Goal: Find specific page/section: Find specific page/section

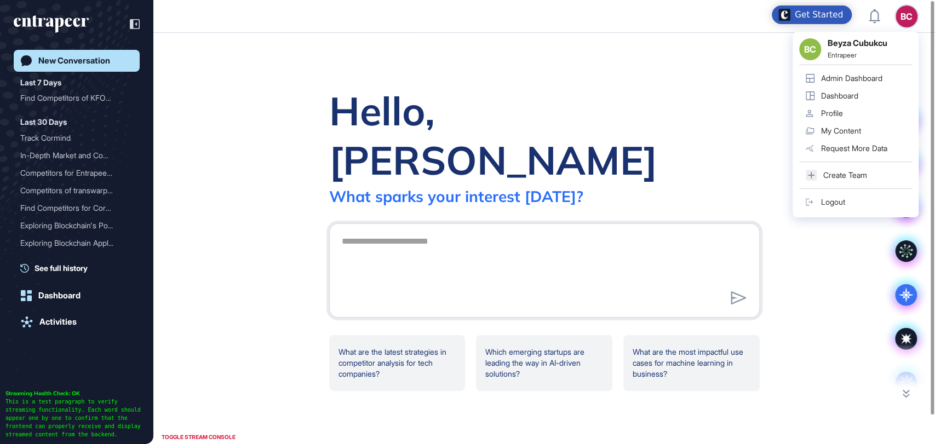
click at [907, 16] on div "BC BC Beyza Cubukcu Entrapeer Admin Dashboard Dashboard Profile My Content Requ…" at bounding box center [907, 16] width 22 height 22
click at [850, 76] on div "Admin Dashboard" at bounding box center [851, 78] width 61 height 9
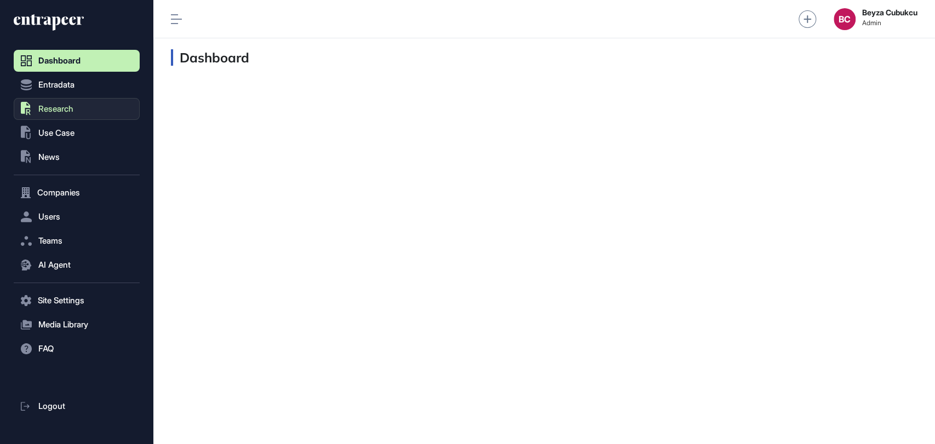
click at [81, 107] on button ".st0{fill:currentColor} Research" at bounding box center [77, 109] width 126 height 22
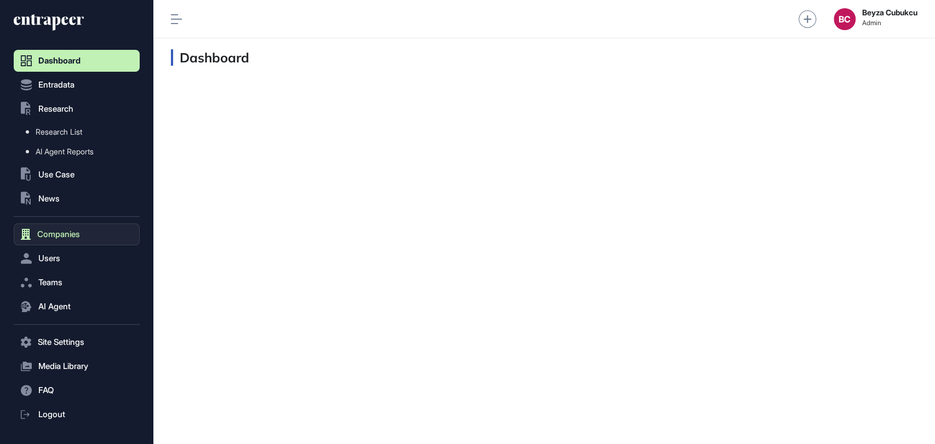
click at [62, 235] on span "Companies" at bounding box center [58, 234] width 43 height 9
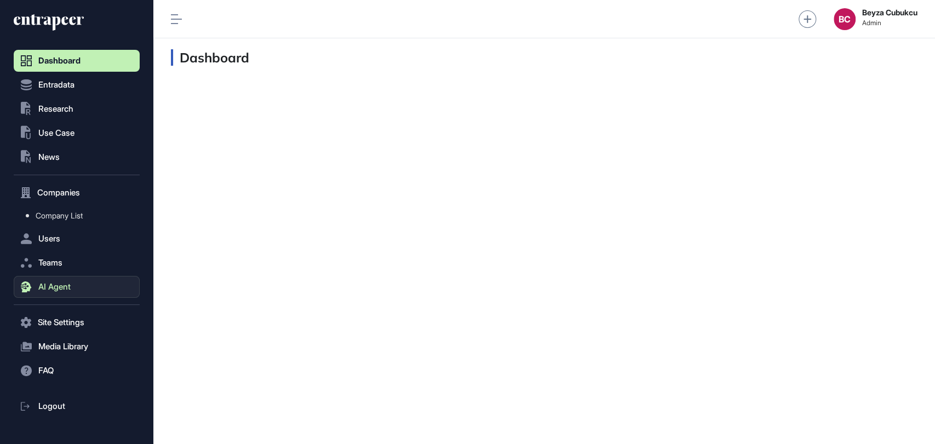
click at [76, 276] on button "AI Agent" at bounding box center [77, 287] width 126 height 22
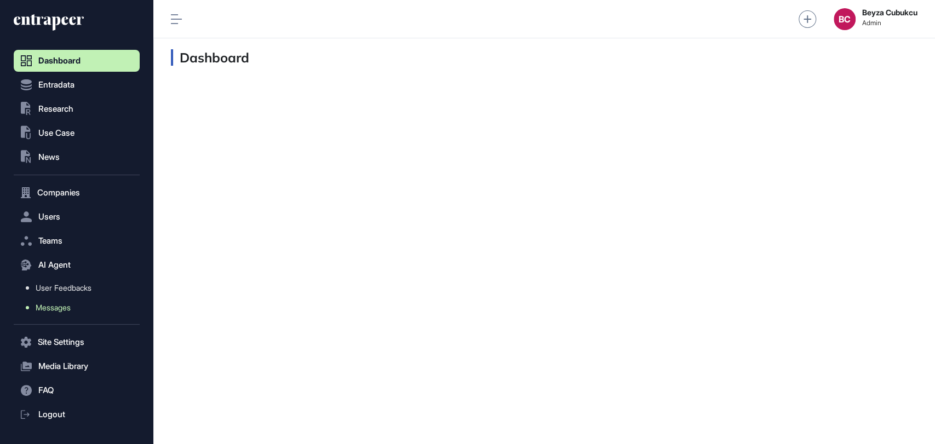
click at [66, 306] on span "Messages" at bounding box center [53, 308] width 35 height 9
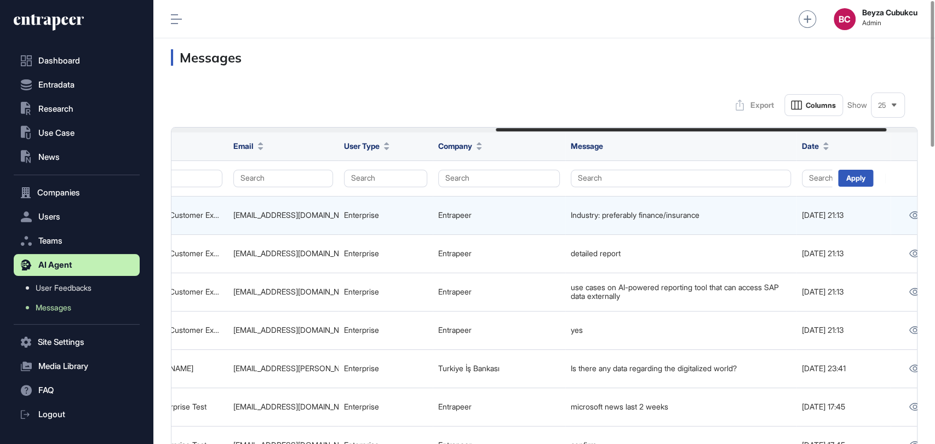
scroll to position [0, 677]
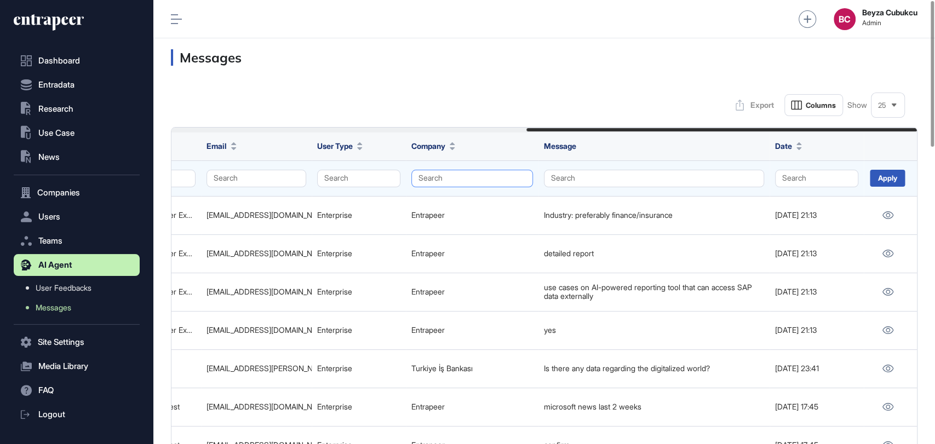
click at [427, 170] on button "Search" at bounding box center [473, 179] width 122 height 18
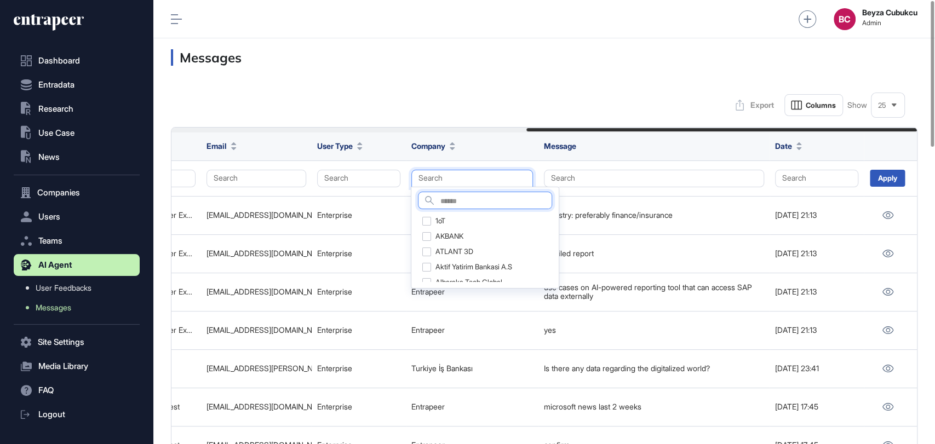
click at [453, 201] on input "text" at bounding box center [496, 202] width 111 height 15
type input "******"
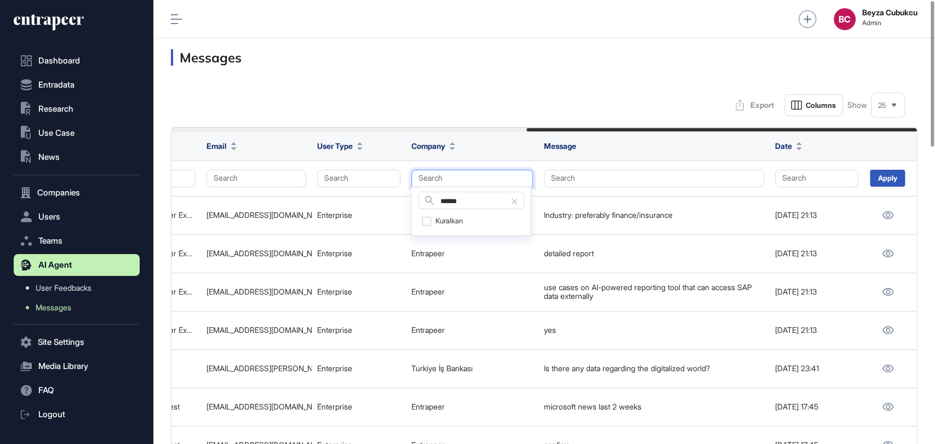
click at [430, 230] on div "Search ****** 1oT Kuralkan AKBANK ATLANT 3D Aktif Yatirim Bankasi A.S Albaraka …" at bounding box center [471, 211] width 121 height 49
click at [435, 218] on div "Kuralkan" at bounding box center [471, 221] width 106 height 15
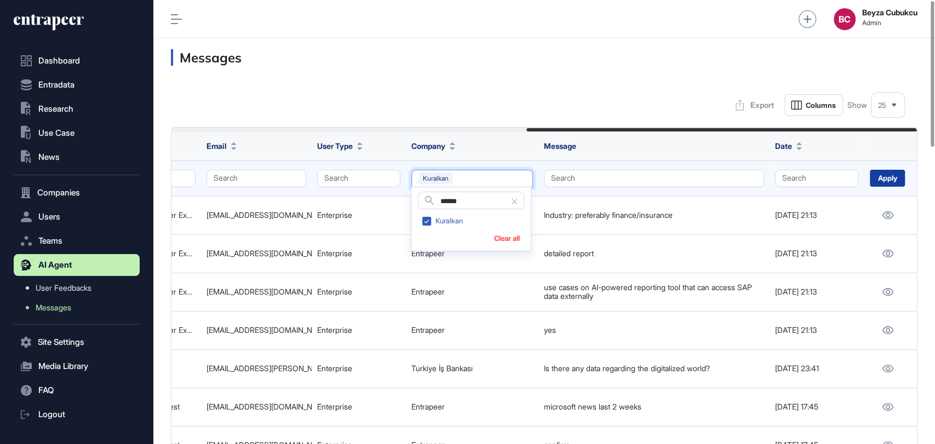
click at [887, 175] on div "Apply" at bounding box center [887, 178] width 35 height 17
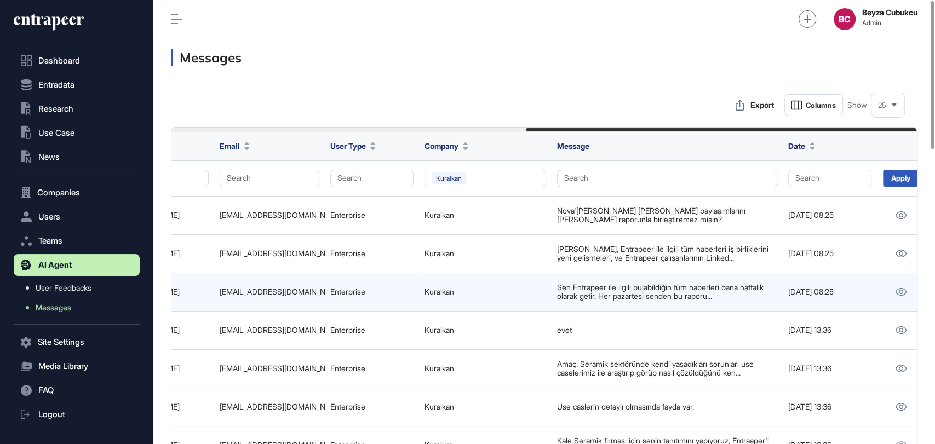
scroll to position [0, 677]
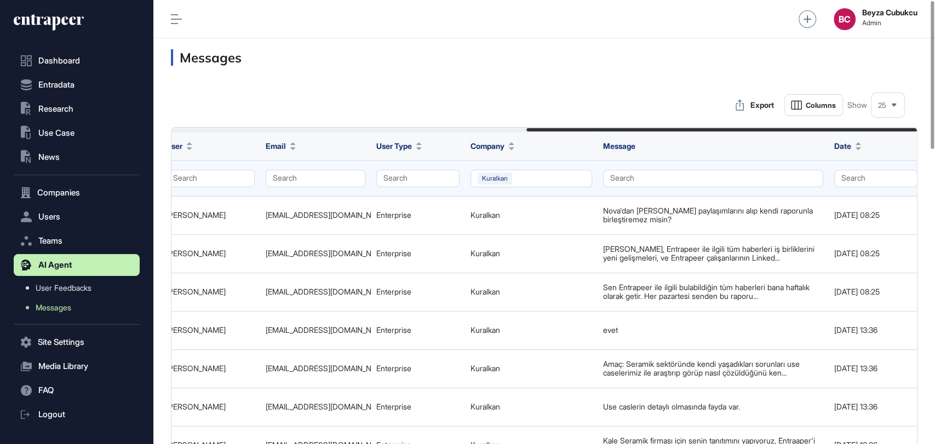
scroll to position [0, 677]
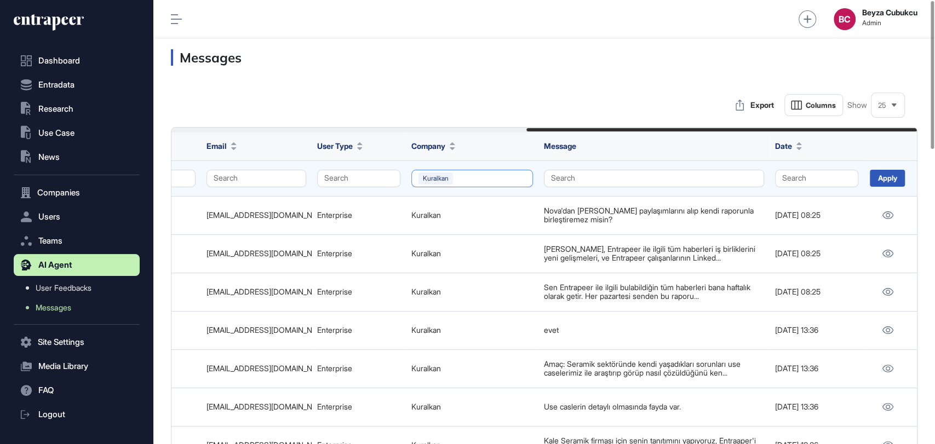
click at [515, 177] on button "Kuralkan" at bounding box center [473, 179] width 122 height 18
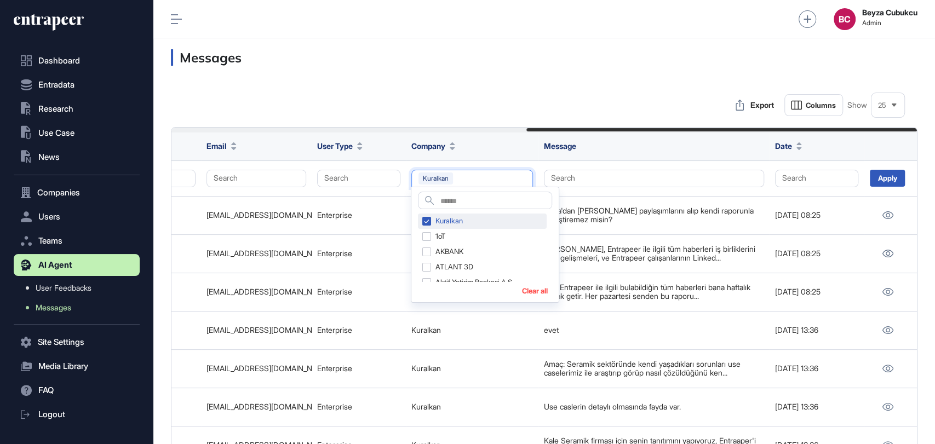
click at [430, 222] on div "Kuralkan" at bounding box center [482, 221] width 129 height 15
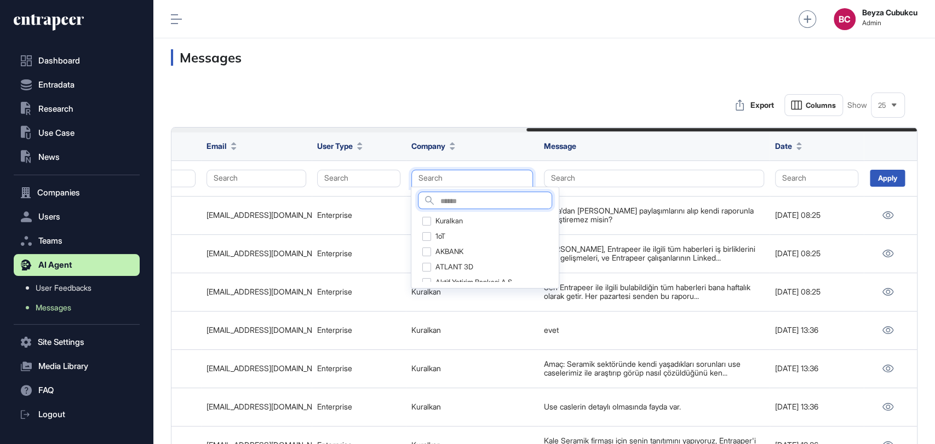
click at [448, 199] on input "text" at bounding box center [496, 202] width 111 height 15
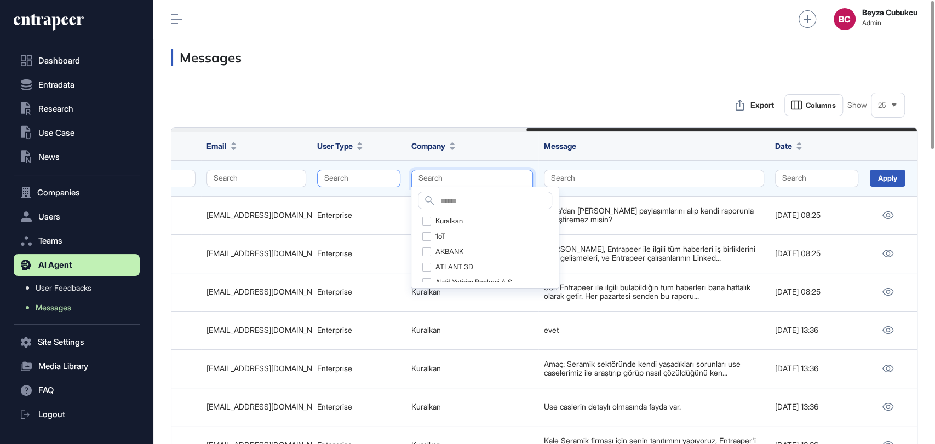
click at [334, 180] on button "Search" at bounding box center [358, 179] width 83 height 18
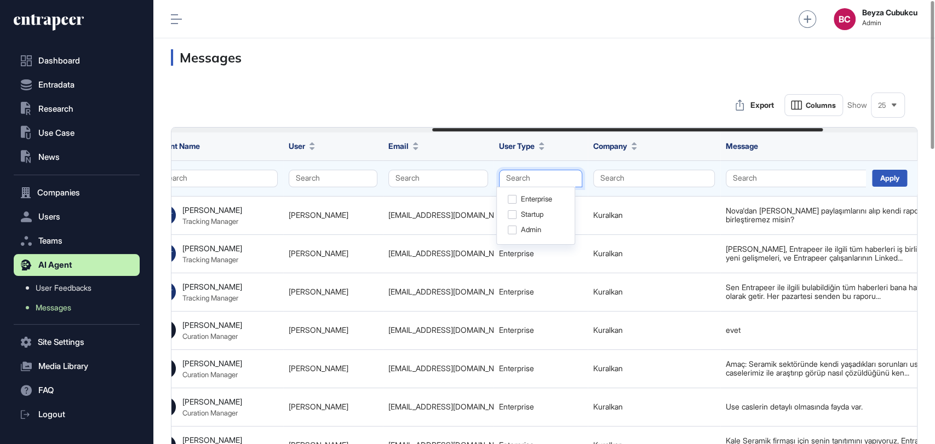
scroll to position [0, 494]
click at [335, 177] on button "Search" at bounding box center [334, 179] width 89 height 18
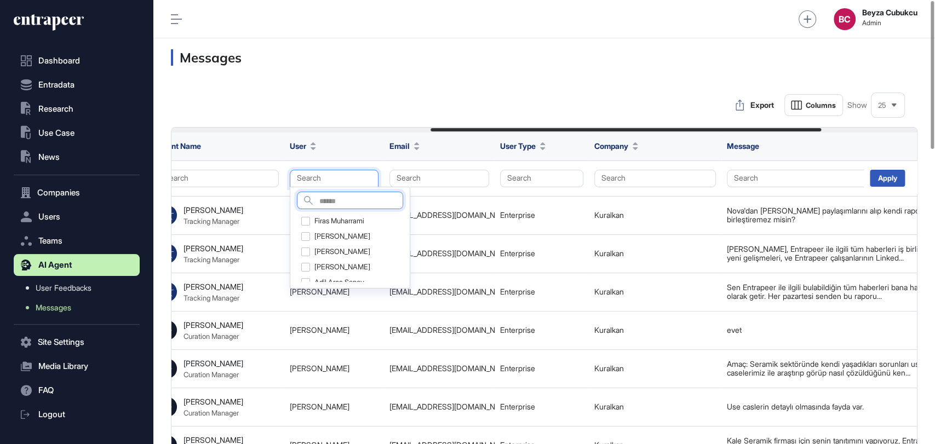
click at [322, 204] on input "text" at bounding box center [360, 202] width 83 height 15
type input "*****"
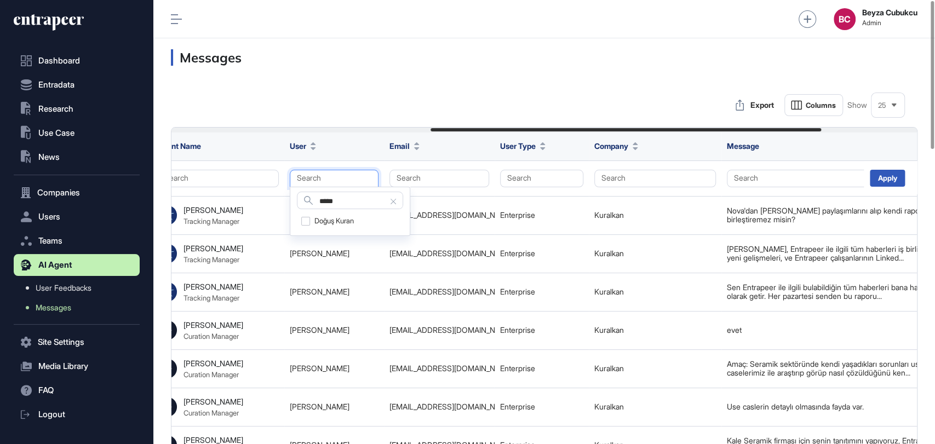
click at [346, 229] on div "Search ***** Firas Muharrami Doğuş Kuran Abdullah Cabaluz Abdurrahim Fatih Ören…" at bounding box center [350, 211] width 121 height 49
click at [347, 222] on div "Doğuş Kuran" at bounding box center [350, 221] width 106 height 15
click at [904, 179] on div "Apply" at bounding box center [887, 178] width 35 height 17
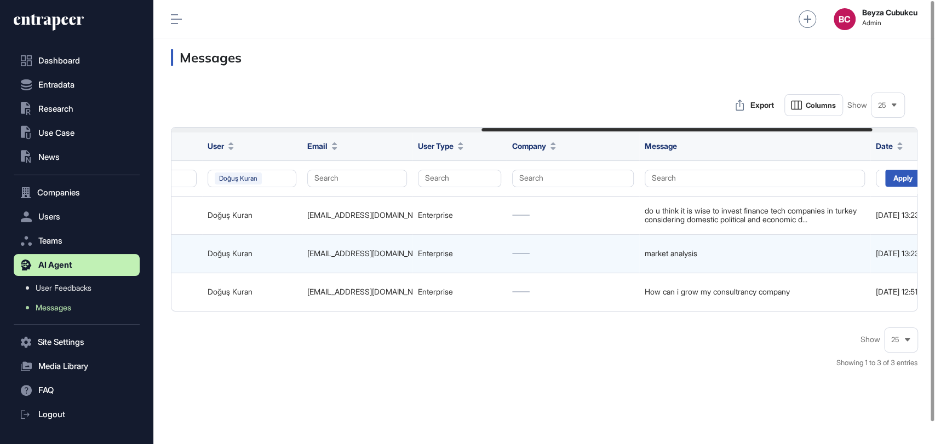
scroll to position [0, 601]
